Goal: Navigation & Orientation: Find specific page/section

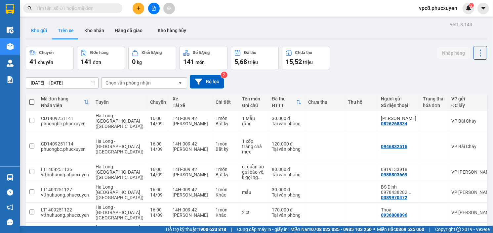
click at [42, 27] on button "Kho gửi" at bounding box center [39, 30] width 27 height 16
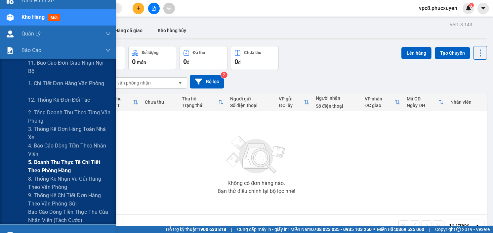
scroll to position [30, 0]
click at [70, 197] on span "9. Thống kê chi tiết đơn hàng theo văn phòng gửi" at bounding box center [69, 198] width 83 height 17
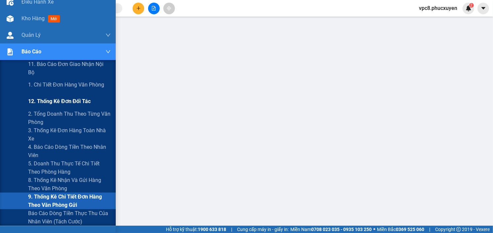
scroll to position [30, 0]
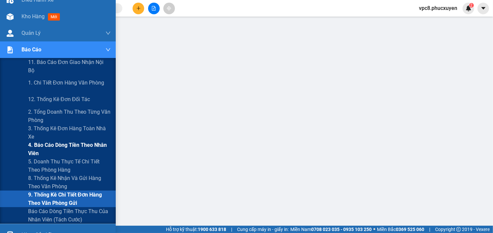
click at [68, 148] on span "4. Báo cáo dòng tiền theo nhân viên" at bounding box center [69, 149] width 83 height 17
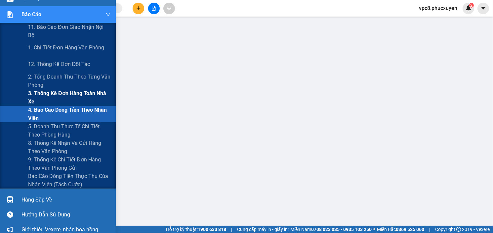
scroll to position [66, 0]
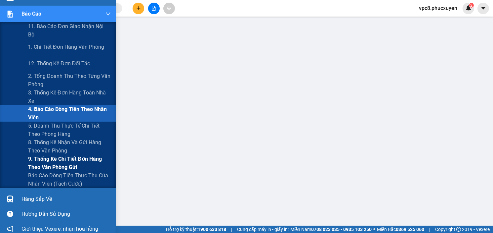
click at [68, 164] on span "9. Thống kê chi tiết đơn hàng theo văn phòng gửi" at bounding box center [69, 163] width 83 height 17
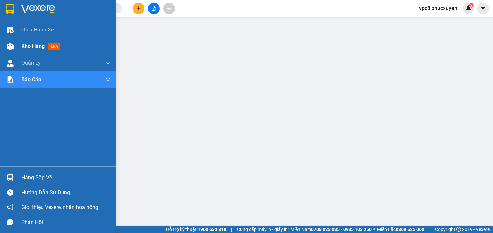
click at [8, 43] on img at bounding box center [10, 46] width 7 height 7
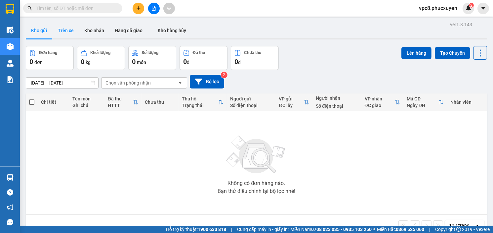
click at [65, 27] on button "Trên xe" at bounding box center [66, 30] width 26 height 16
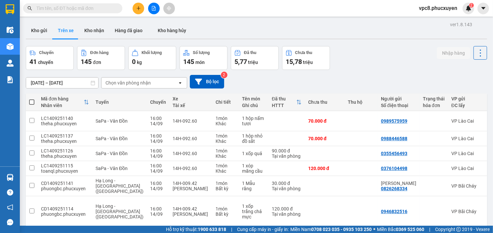
click at [369, 53] on div "Chuyến 41 chuyến Đơn hàng 145 đơn Khối lượng 0 kg Số lượng 145 món Đã thu 5,77 …" at bounding box center [257, 58] width 462 height 24
click at [98, 27] on button "Kho nhận" at bounding box center [94, 30] width 30 height 16
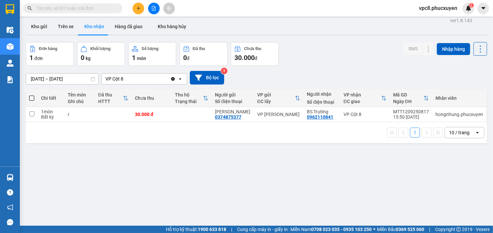
scroll to position [4, 0]
click at [291, 48] on div "Đơn hàng 1 đơn Khối lượng 0 kg Số lượng 1 món Đã thu 0 đ Chưa thu 30.000 đ SMS …" at bounding box center [257, 54] width 462 height 24
